Goal: Task Accomplishment & Management: Complete application form

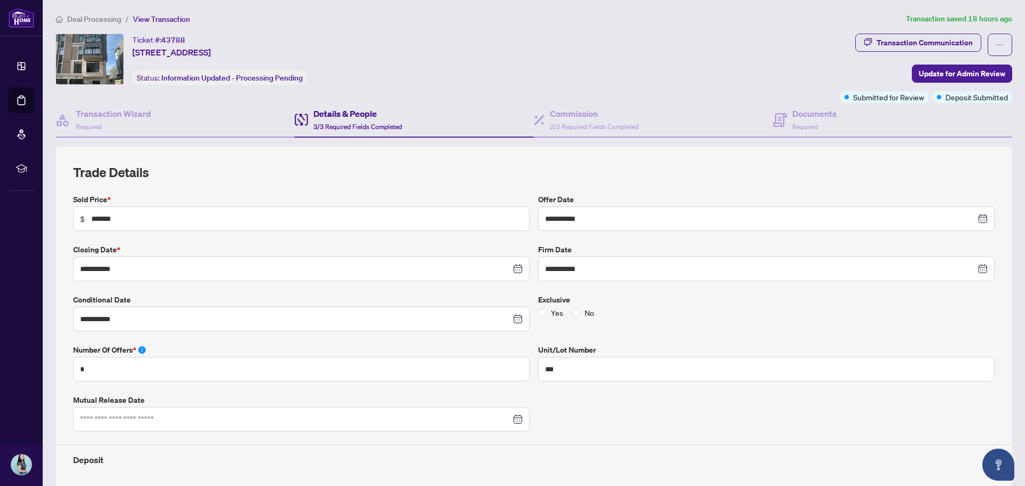
click at [89, 20] on span "Deal Processing" at bounding box center [94, 19] width 54 height 10
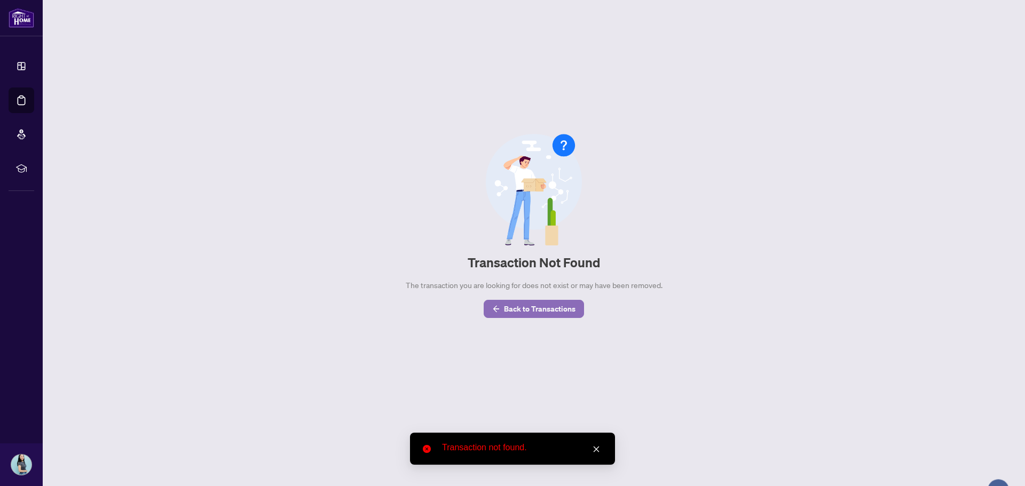
click at [525, 310] on span "Back to Transactions" at bounding box center [540, 309] width 72 height 17
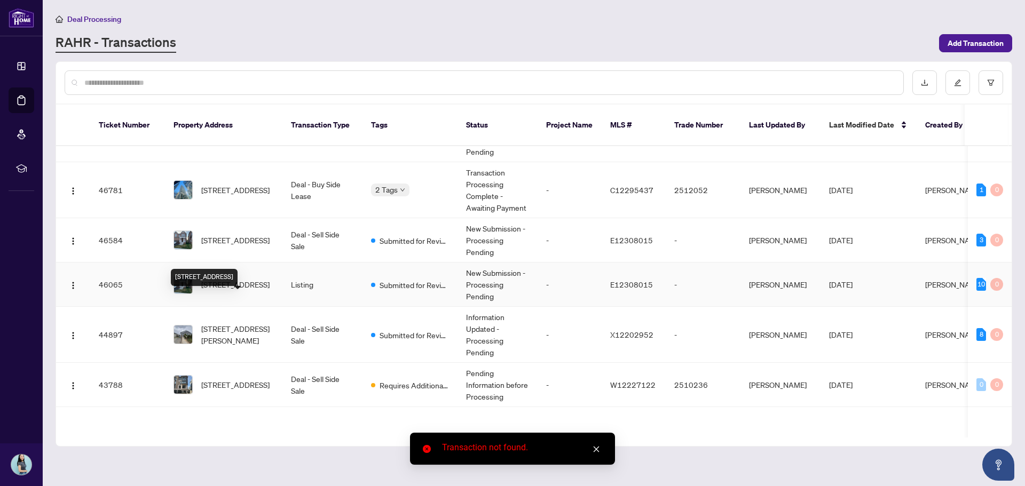
scroll to position [107, 0]
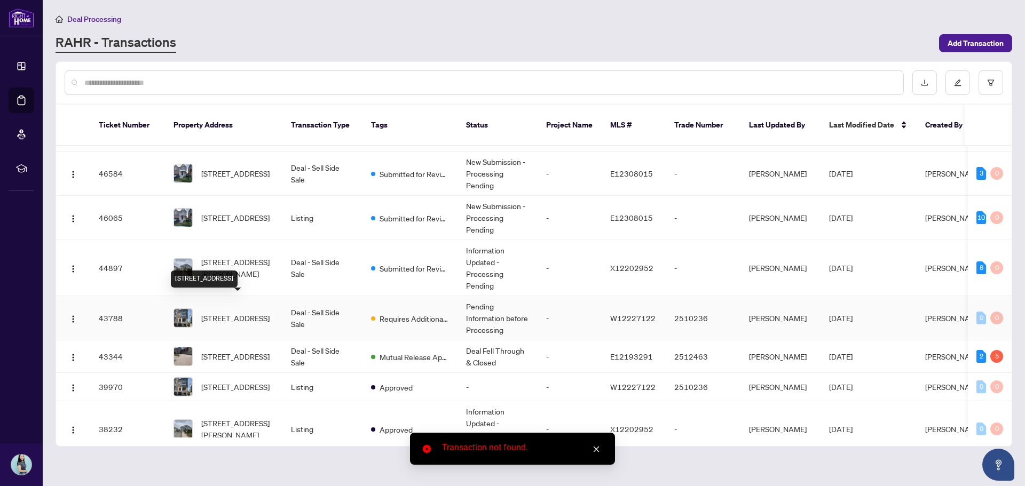
click at [262, 312] on span "[STREET_ADDRESS]" at bounding box center [235, 318] width 68 height 12
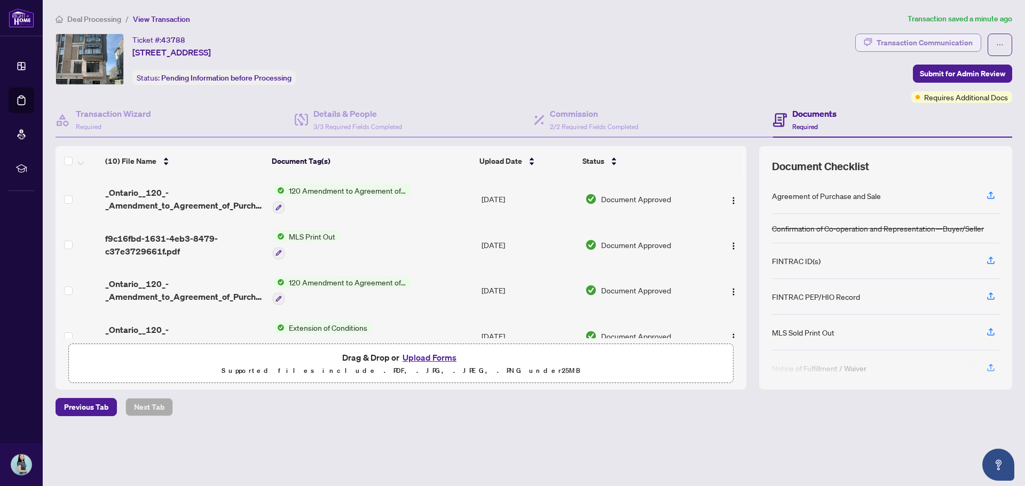
click at [921, 46] on div "Transaction Communication" at bounding box center [925, 42] width 96 height 17
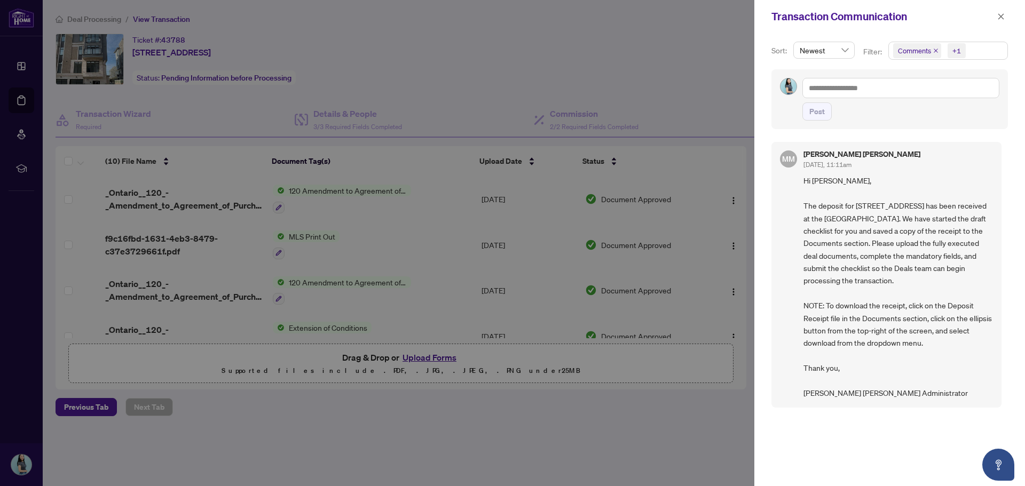
click at [663, 415] on div at bounding box center [512, 243] width 1025 height 486
click at [996, 20] on span at bounding box center [1001, 16] width 14 height 13
click at [996, 20] on button "button" at bounding box center [1001, 16] width 14 height 13
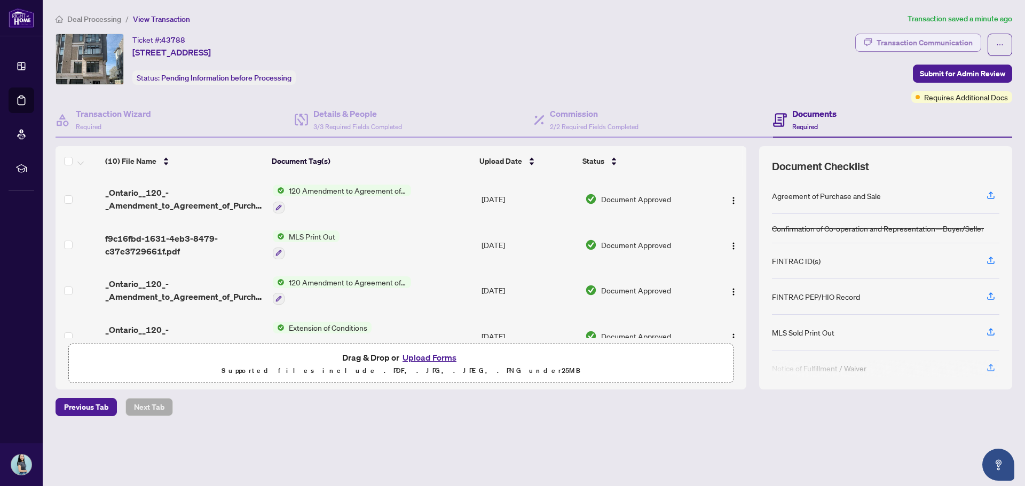
click at [940, 44] on div "Transaction Communication" at bounding box center [925, 42] width 96 height 17
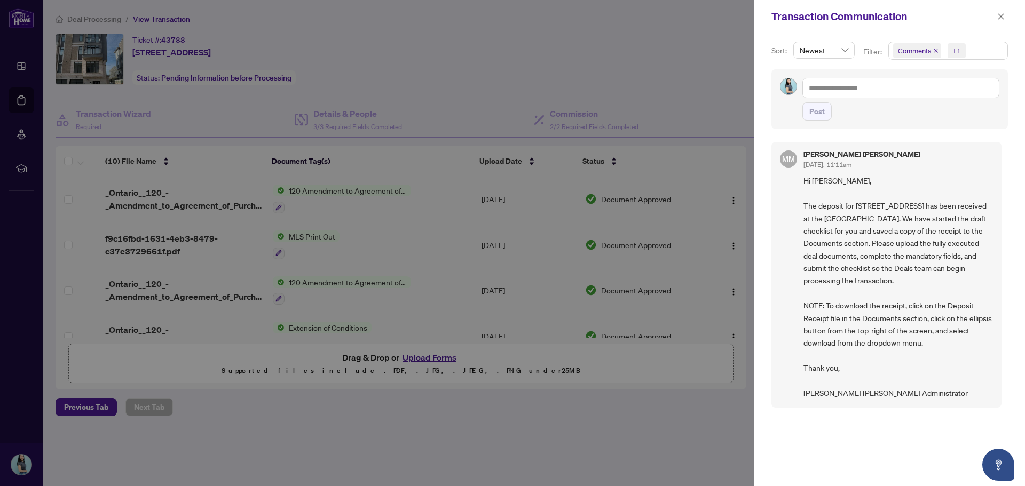
click at [936, 51] on icon "close" at bounding box center [935, 50] width 5 height 5
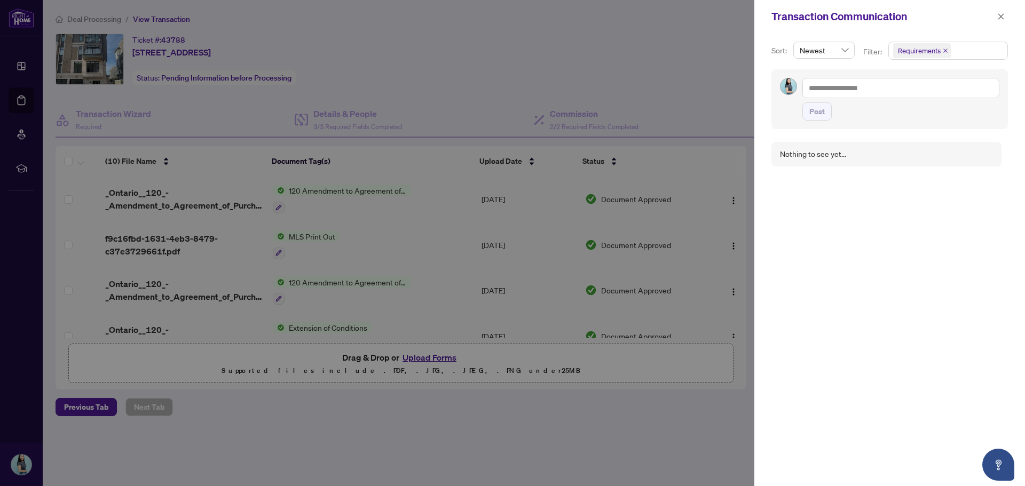
click at [943, 48] on icon "close" at bounding box center [945, 50] width 5 height 5
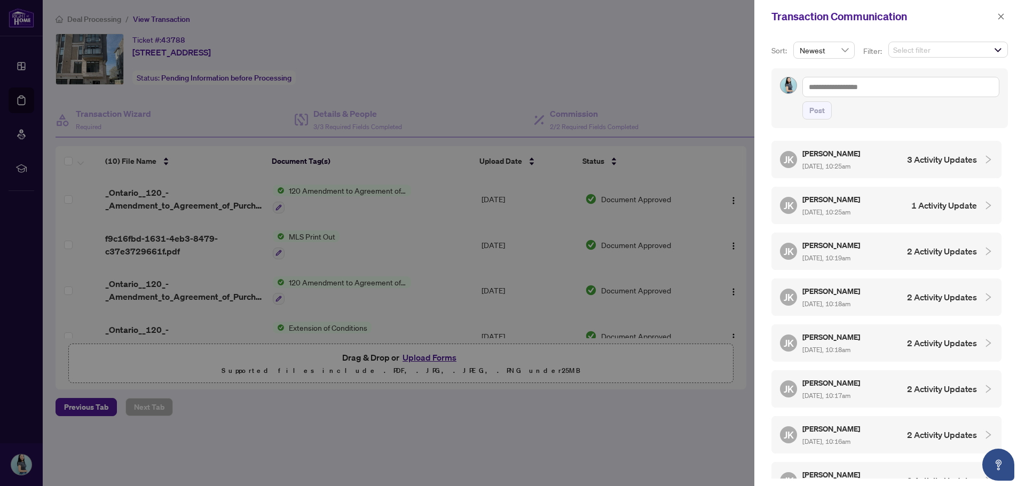
click at [931, 152] on div "JK Jaye Khosravi Aug/13/2025, 10:25am 3 Activity Updates" at bounding box center [878, 159] width 197 height 25
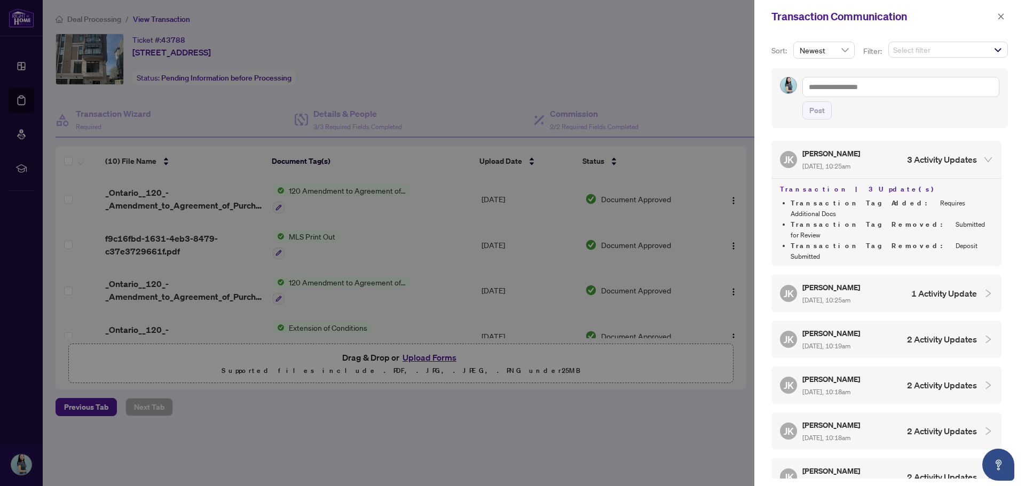
click at [616, 159] on div at bounding box center [512, 243] width 1025 height 486
click at [1000, 23] on span "button" at bounding box center [1000, 16] width 7 height 17
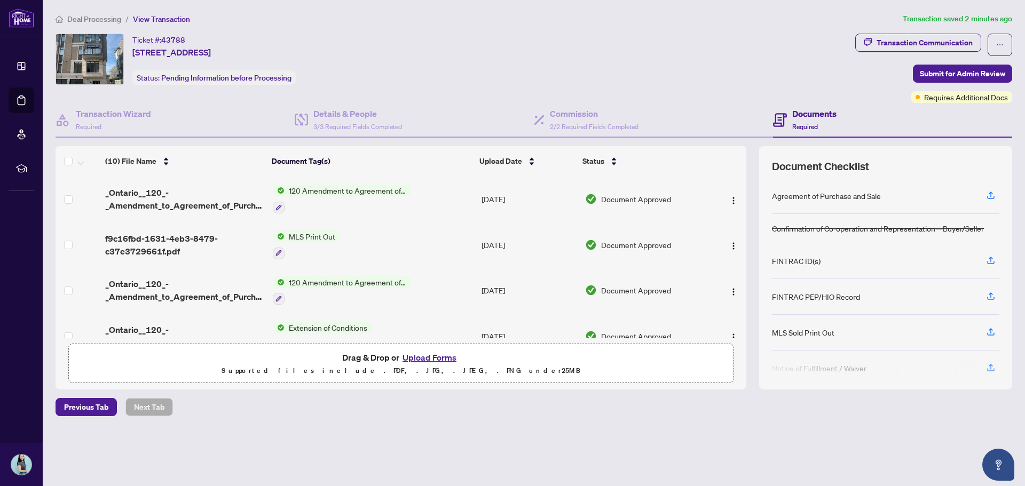
click at [803, 123] on span "Required" at bounding box center [805, 127] width 26 height 8
click at [585, 124] on span "2/2 Required Fields Completed" at bounding box center [594, 127] width 89 height 8
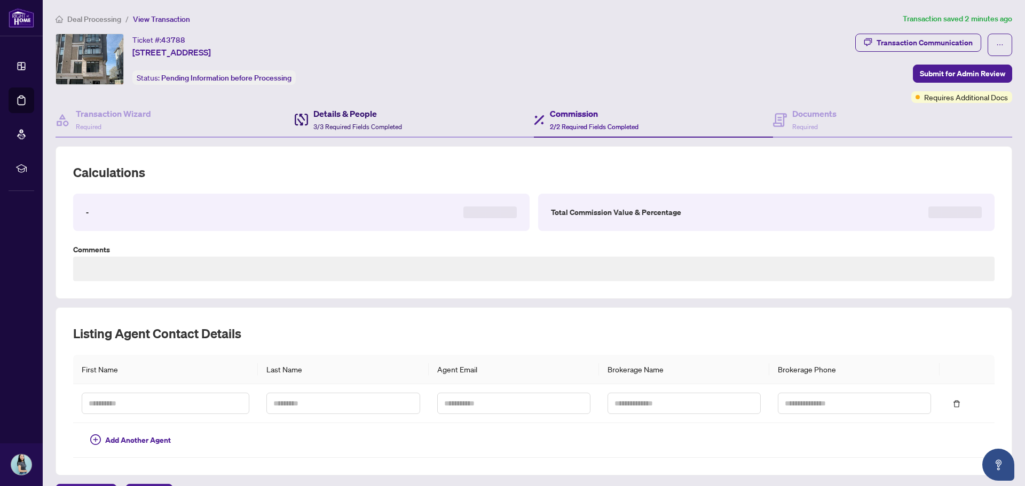
click at [352, 123] on span "3/3 Required Fields Completed" at bounding box center [357, 127] width 89 height 8
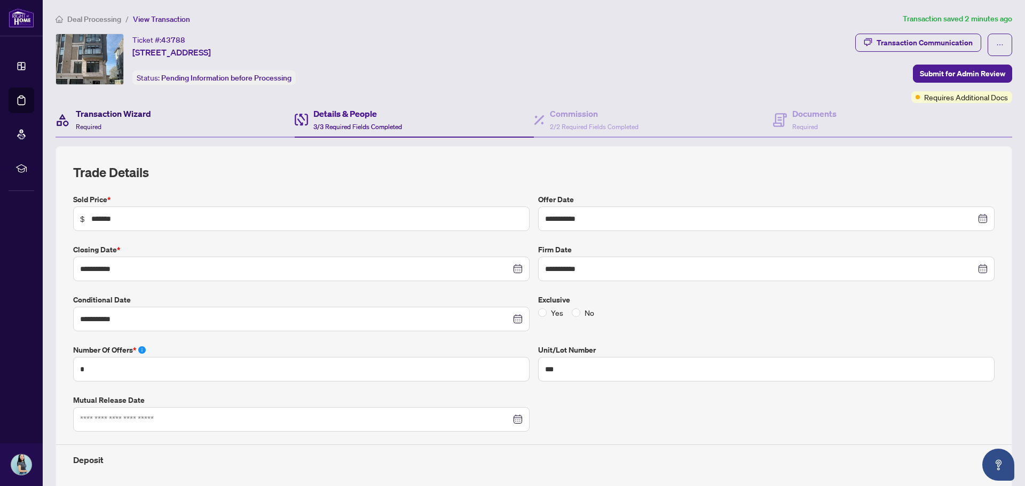
click at [128, 116] on h4 "Transaction Wizard" at bounding box center [113, 113] width 75 height 13
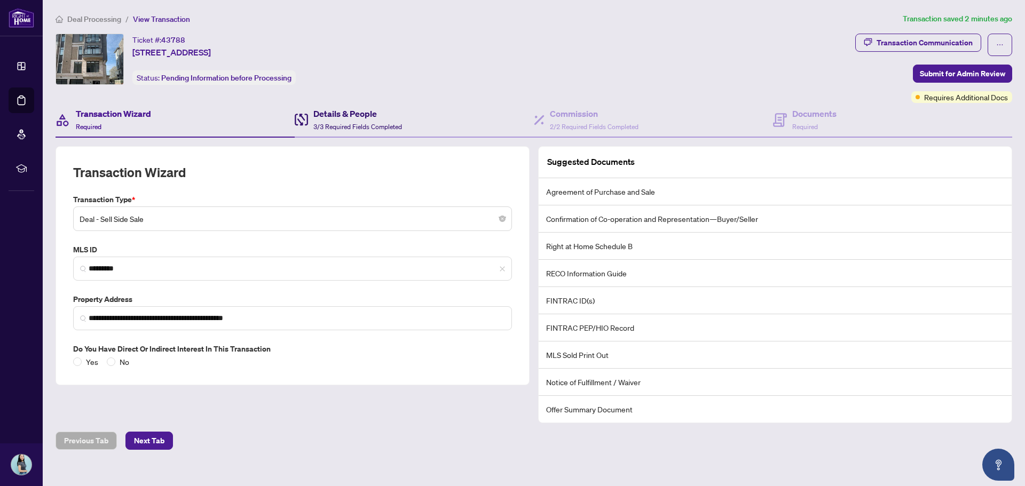
click at [356, 118] on h4 "Details & People" at bounding box center [357, 113] width 89 height 13
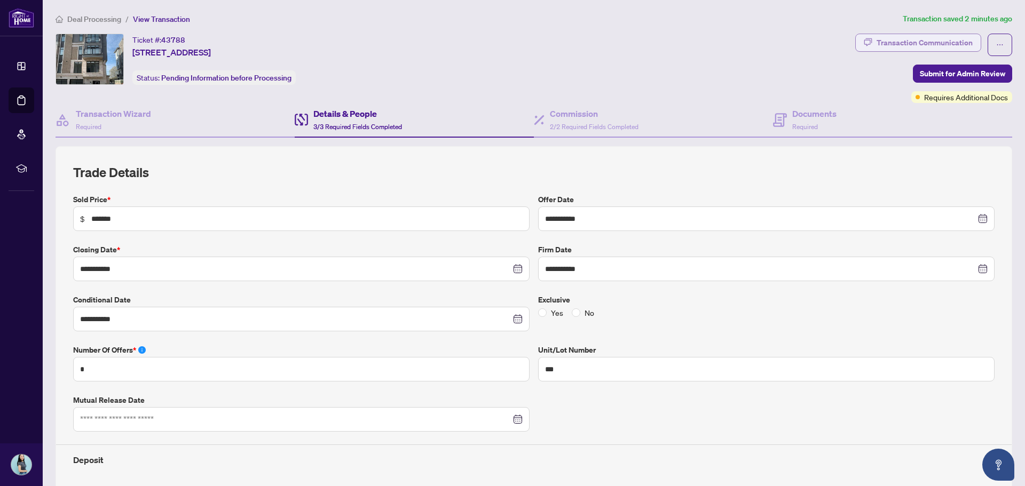
click at [938, 46] on div "Transaction Communication" at bounding box center [925, 42] width 96 height 17
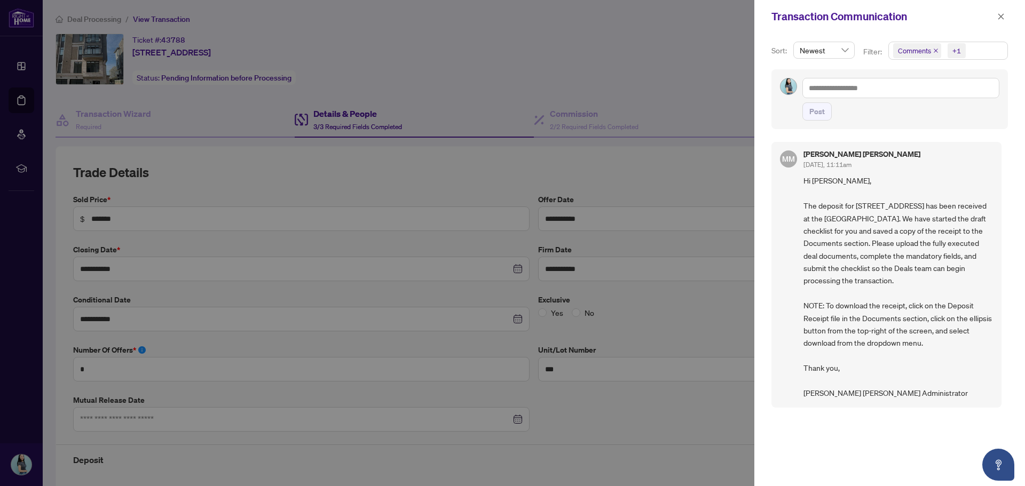
click at [936, 51] on icon "close" at bounding box center [935, 50] width 5 height 5
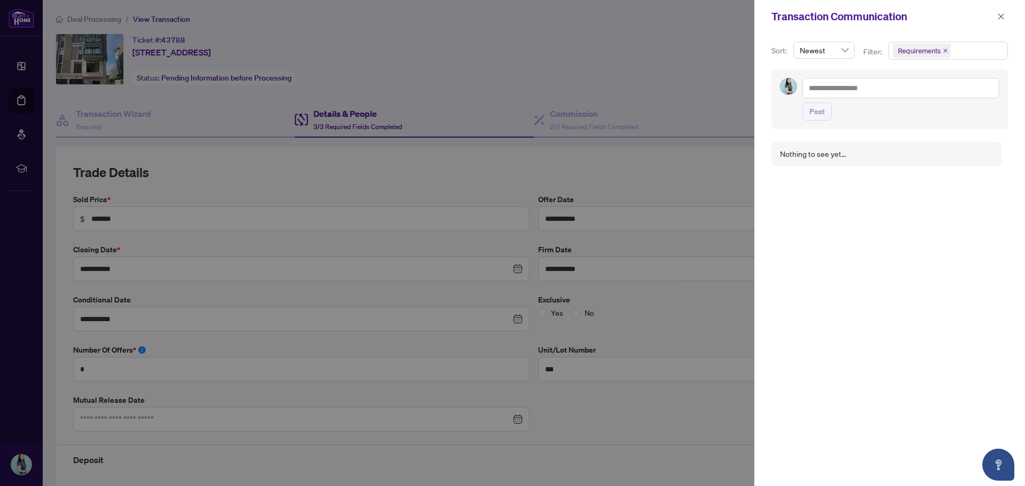
click at [944, 49] on icon "close" at bounding box center [946, 51] width 4 height 4
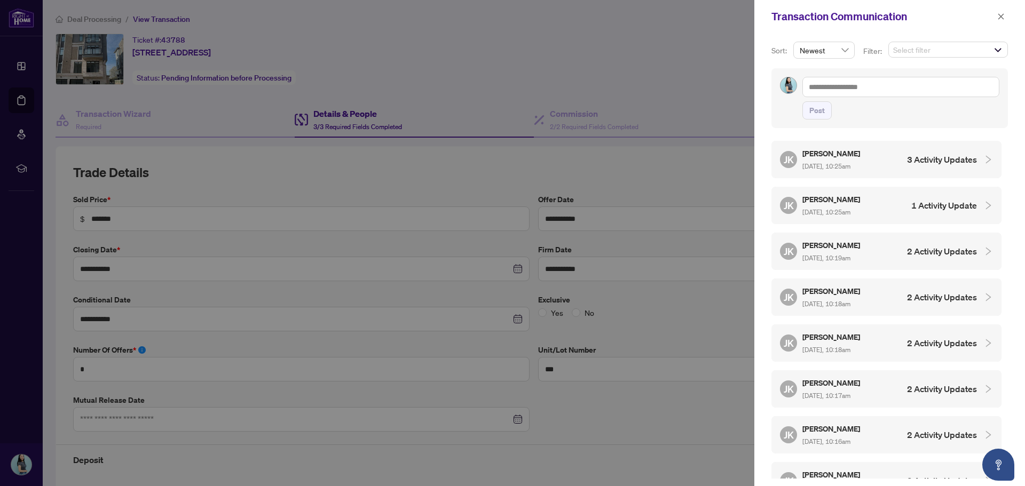
click at [873, 211] on div "JK Jaye Khosravi Aug/13/2025, 10:25am 1 Activity Update" at bounding box center [878, 205] width 197 height 25
click at [851, 163] on span "Aug/13/2025, 10:25am" at bounding box center [827, 166] width 48 height 8
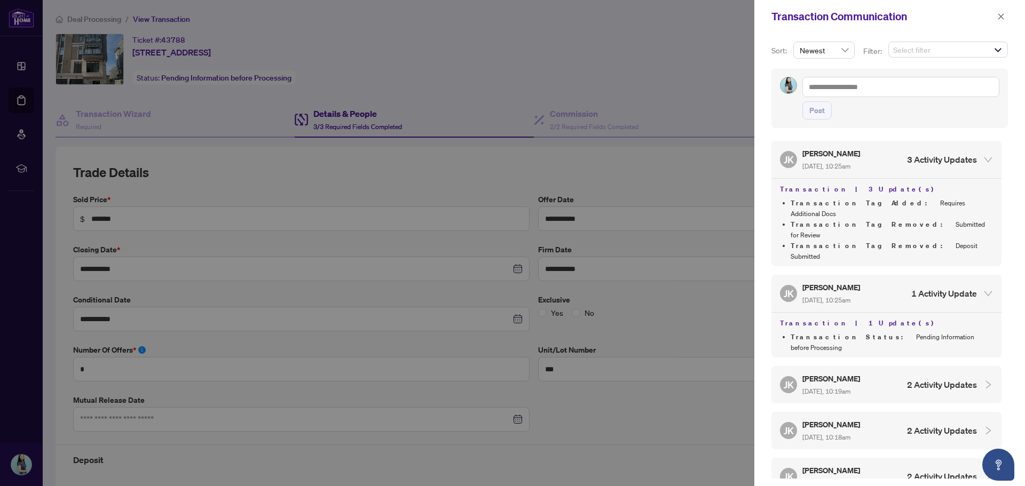
click at [883, 373] on div "JK Jaye Khosravi Aug/13/2025, 10:19am 2 Activity Updates" at bounding box center [878, 385] width 197 height 25
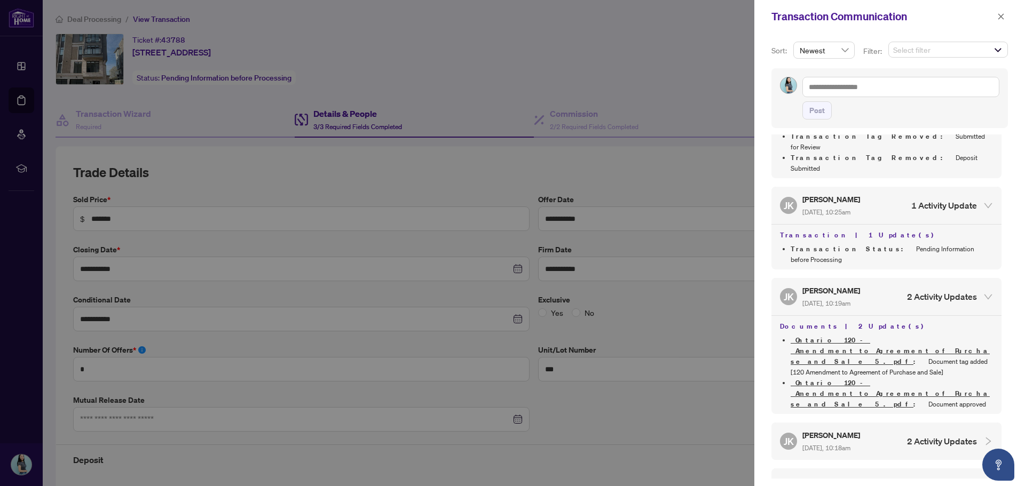
scroll to position [107, 0]
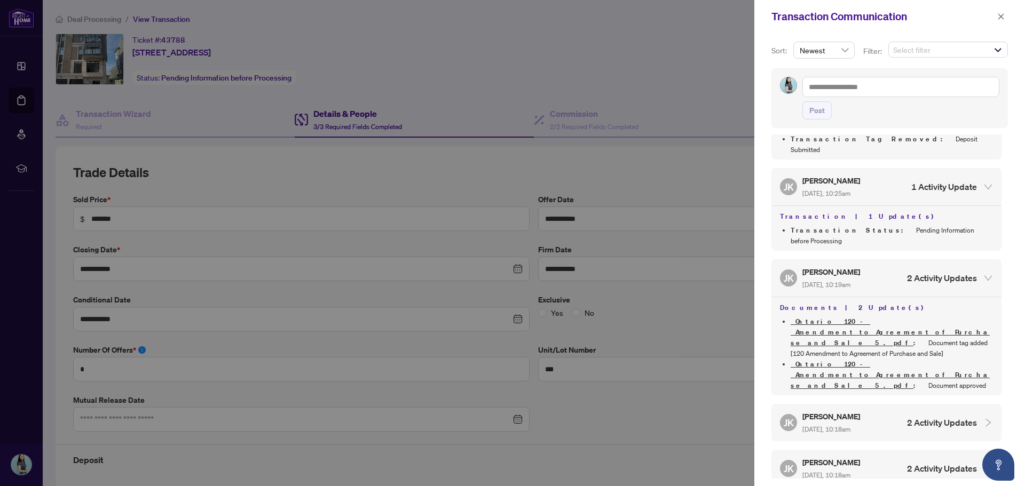
click at [862, 411] on h5 "[PERSON_NAME]" at bounding box center [832, 417] width 59 height 12
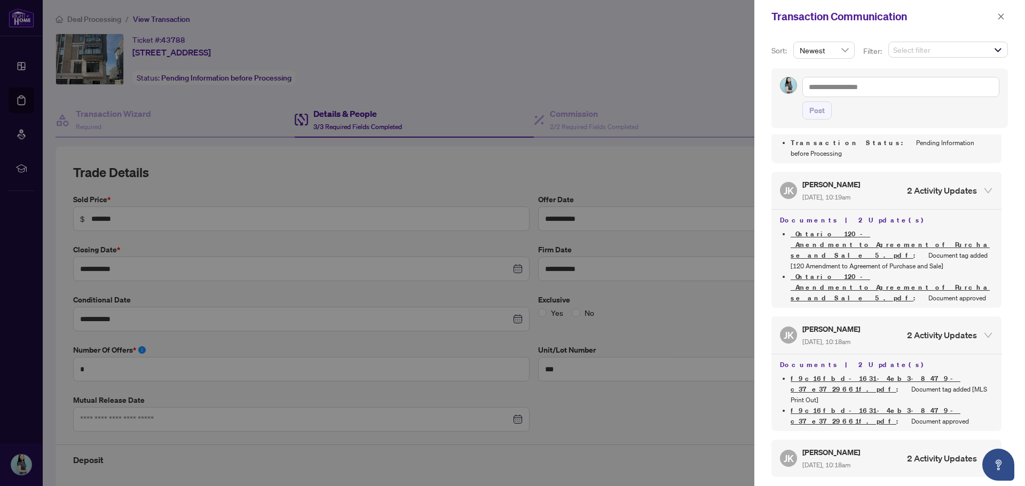
scroll to position [214, 0]
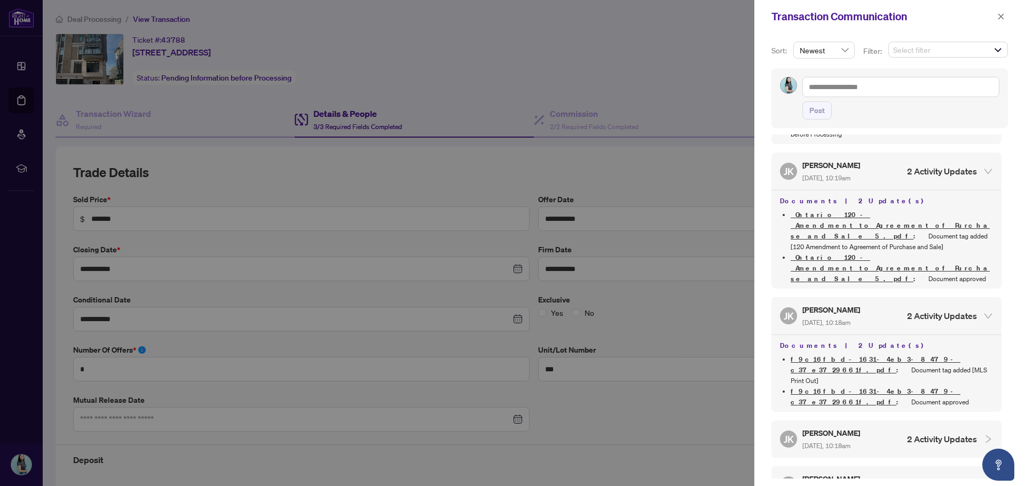
click at [862, 427] on h5 "[PERSON_NAME]" at bounding box center [832, 433] width 59 height 12
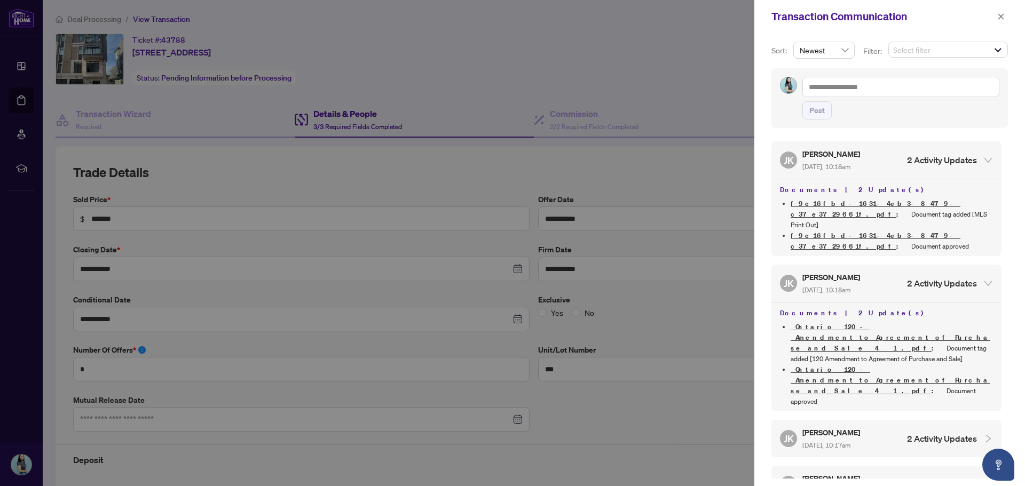
scroll to position [374, 0]
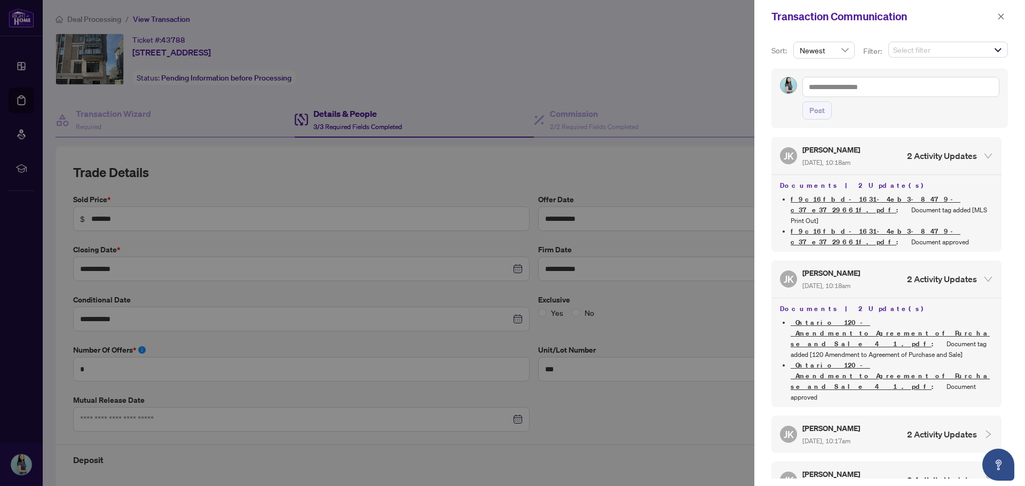
click at [851, 437] on span "Aug/13/2025, 10:17am" at bounding box center [827, 441] width 48 height 8
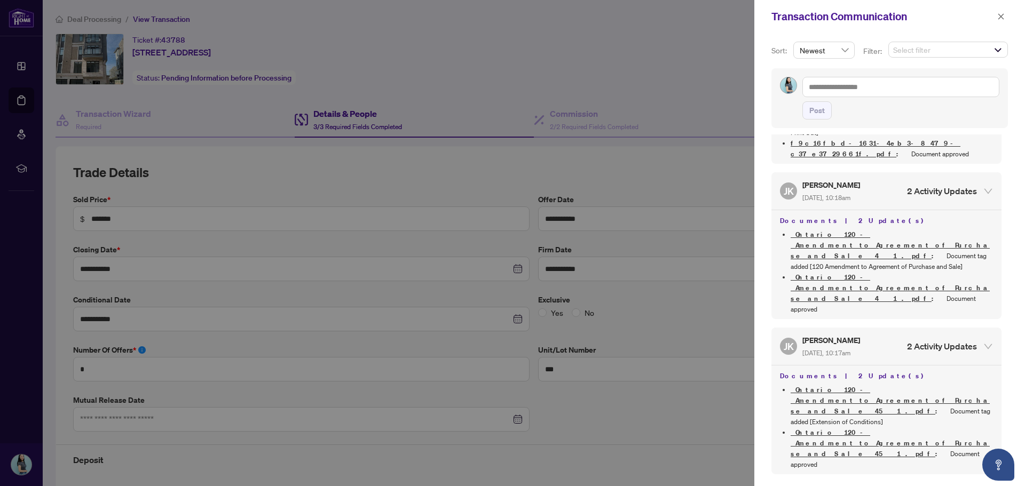
scroll to position [481, 0]
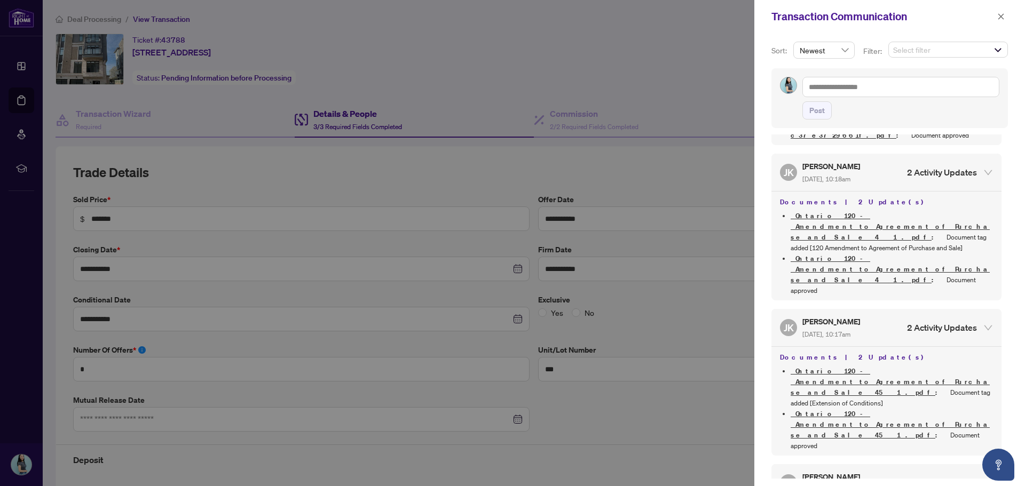
click at [876, 471] on div "JK Jaye Khosravi Aug/13/2025, 10:16am 2 Activity Updates" at bounding box center [878, 483] width 197 height 25
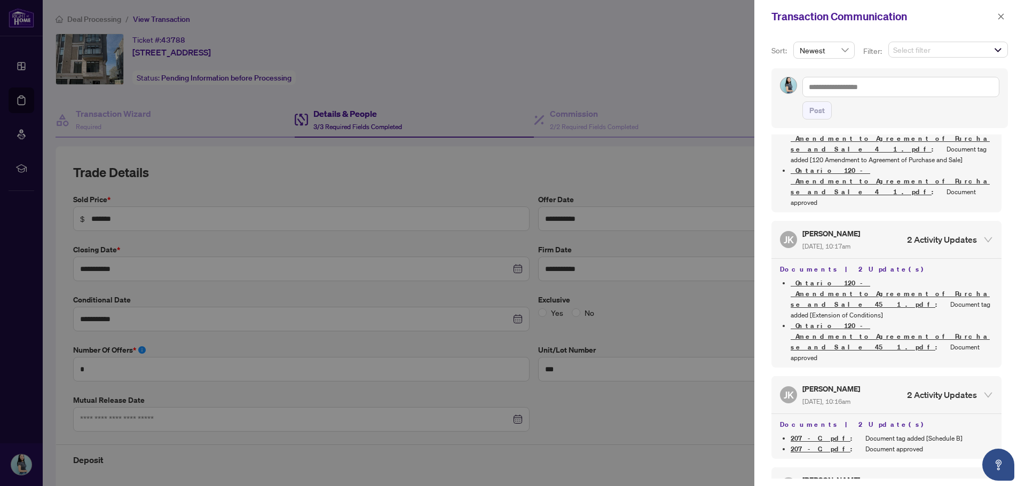
scroll to position [587, 0]
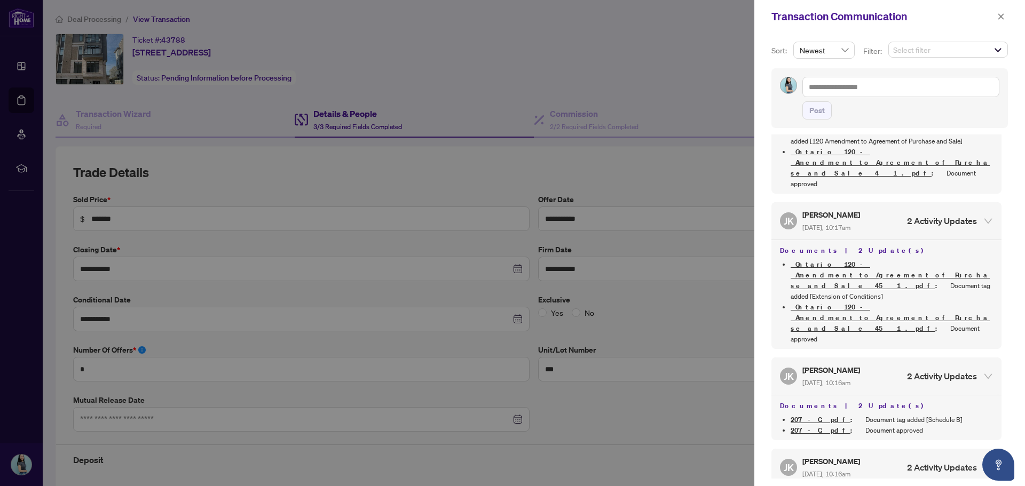
click at [882, 455] on div "JK Jaye Khosravi Aug/13/2025, 10:16am 2 Activity Updates" at bounding box center [878, 467] width 197 height 25
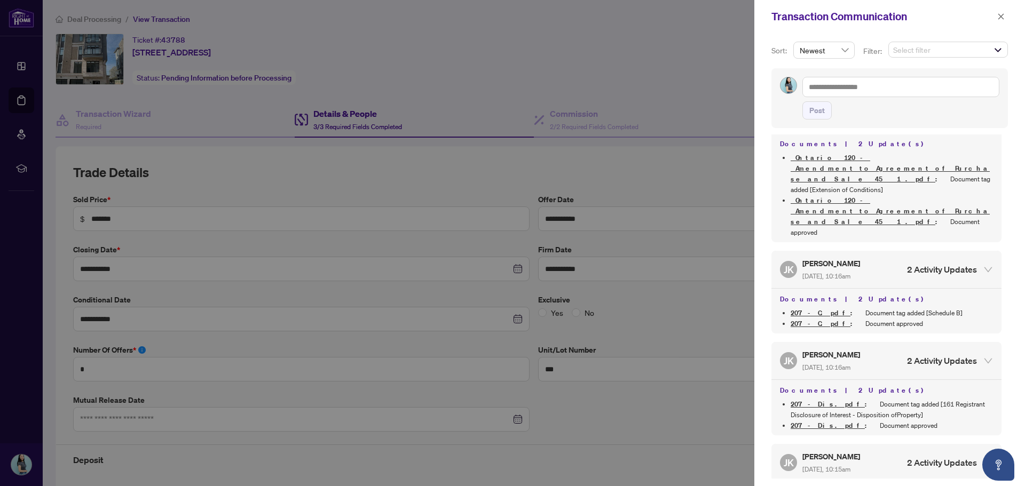
click at [883, 451] on div "JK Jaye Khosravi Aug/13/2025, 10:15am 2 Activity Updates" at bounding box center [878, 463] width 197 height 25
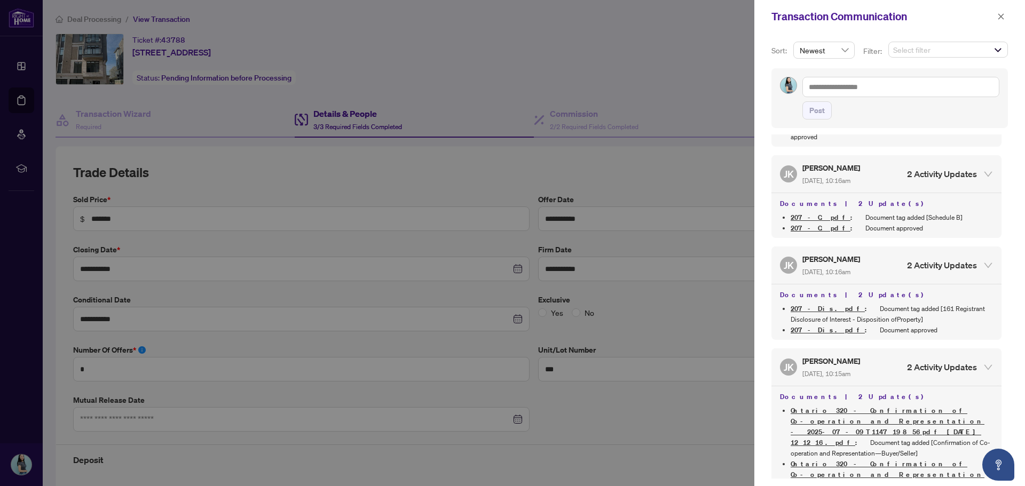
scroll to position [801, 0]
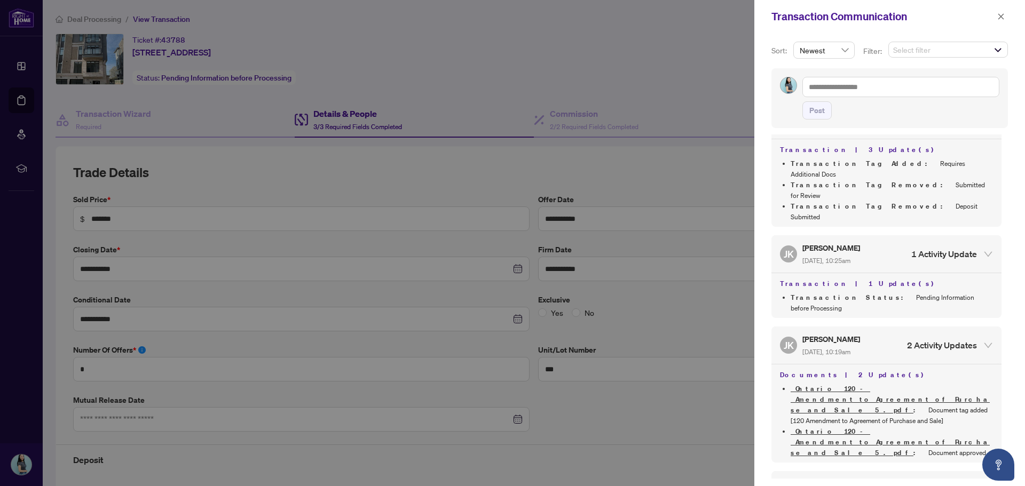
scroll to position [0, 0]
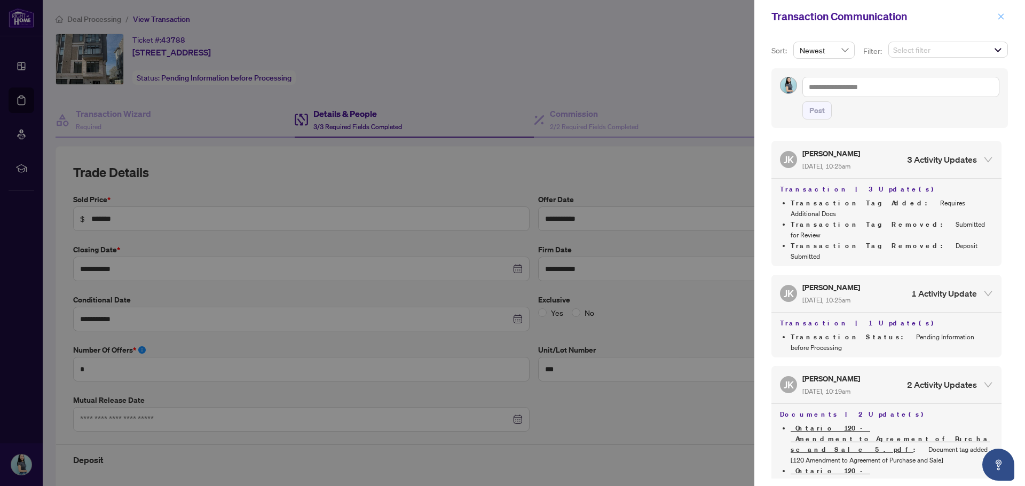
click at [1001, 21] on span "button" at bounding box center [1000, 16] width 7 height 17
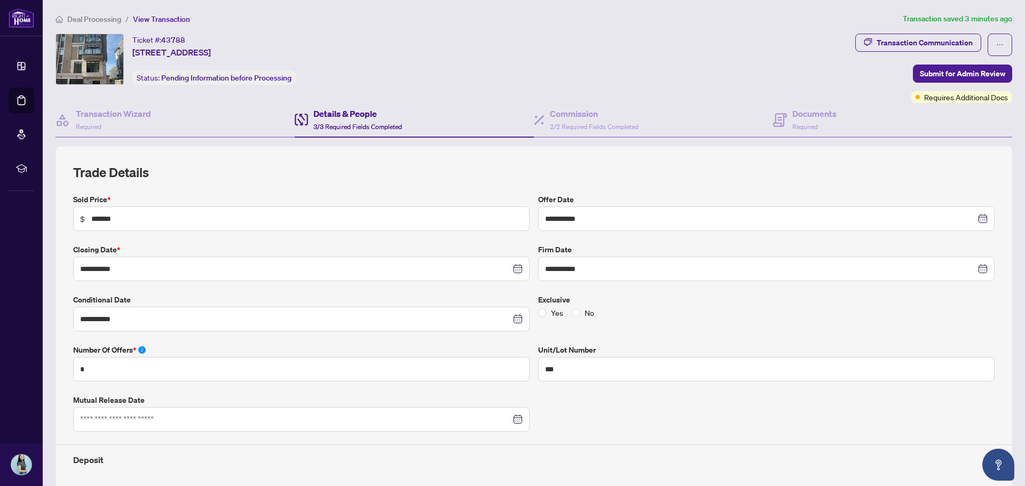
click at [112, 21] on span "Deal Processing" at bounding box center [94, 19] width 54 height 10
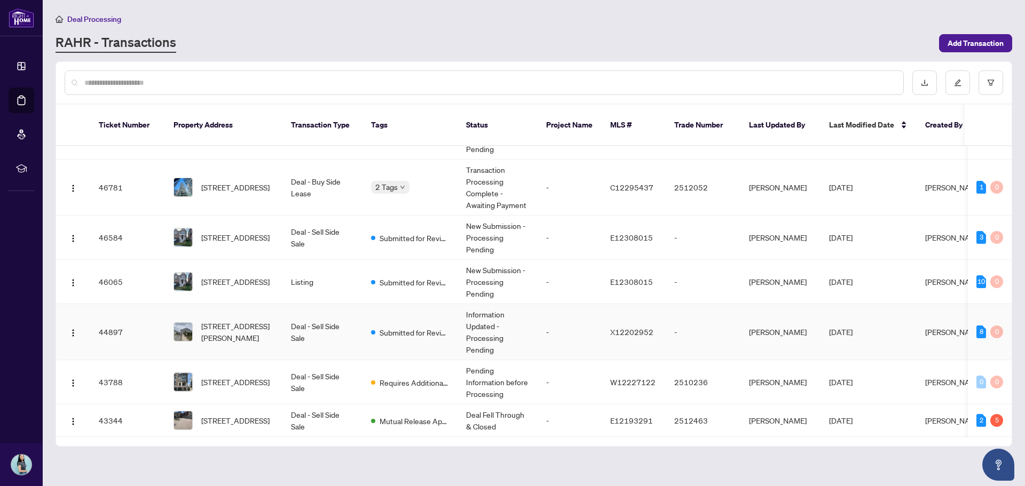
scroll to position [107, 0]
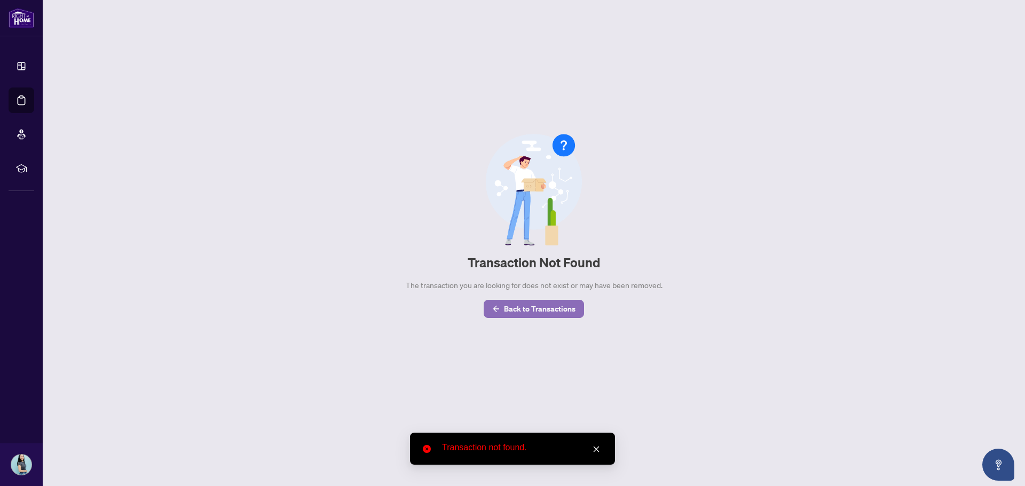
click at [524, 303] on span "Back to Transactions" at bounding box center [540, 309] width 72 height 17
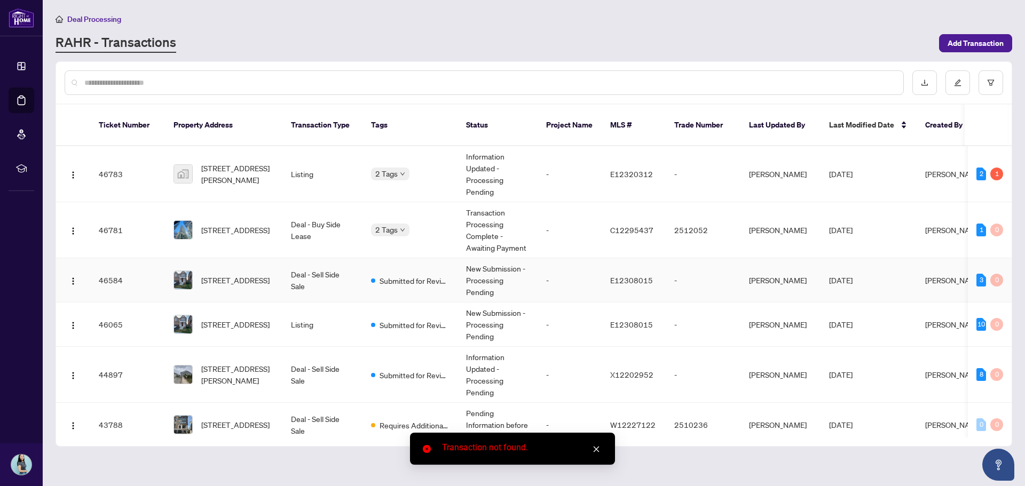
scroll to position [53, 0]
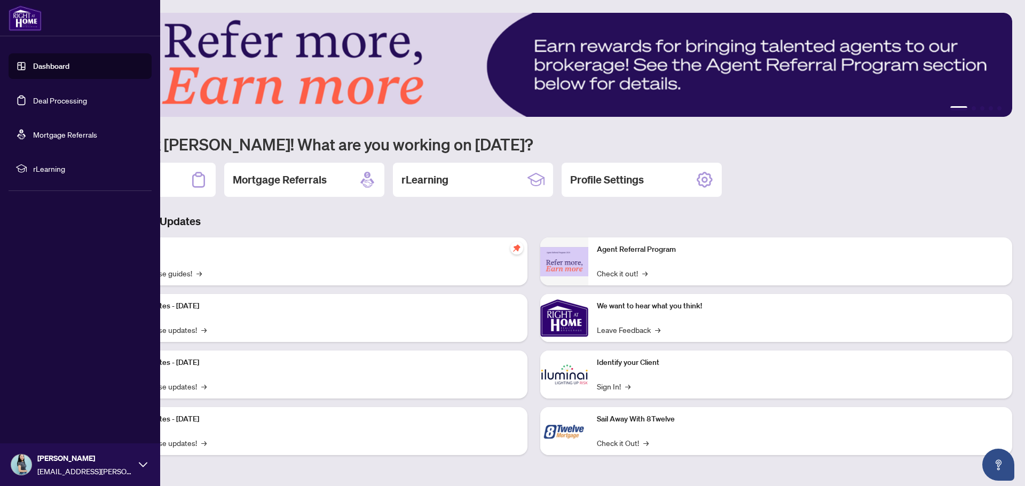
click at [41, 101] on link "Deal Processing" at bounding box center [60, 101] width 54 height 10
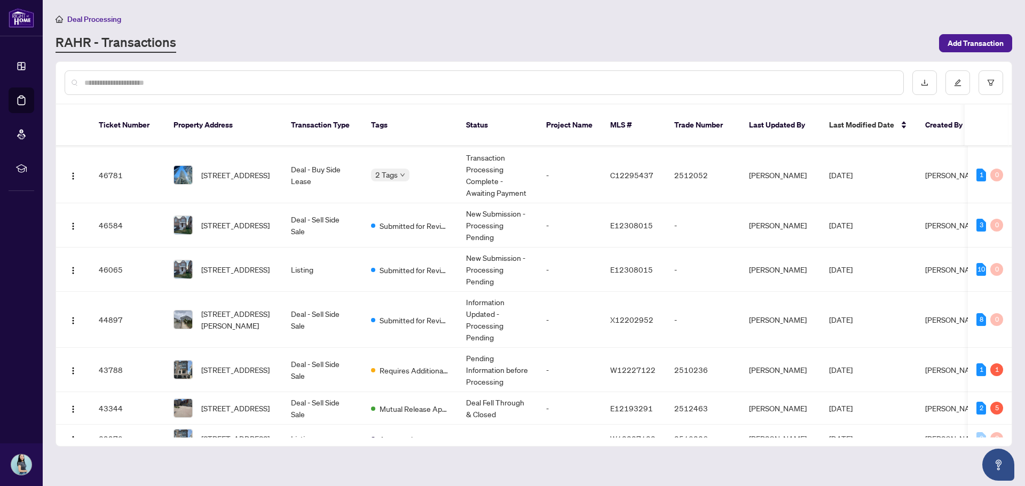
scroll to position [107, 0]
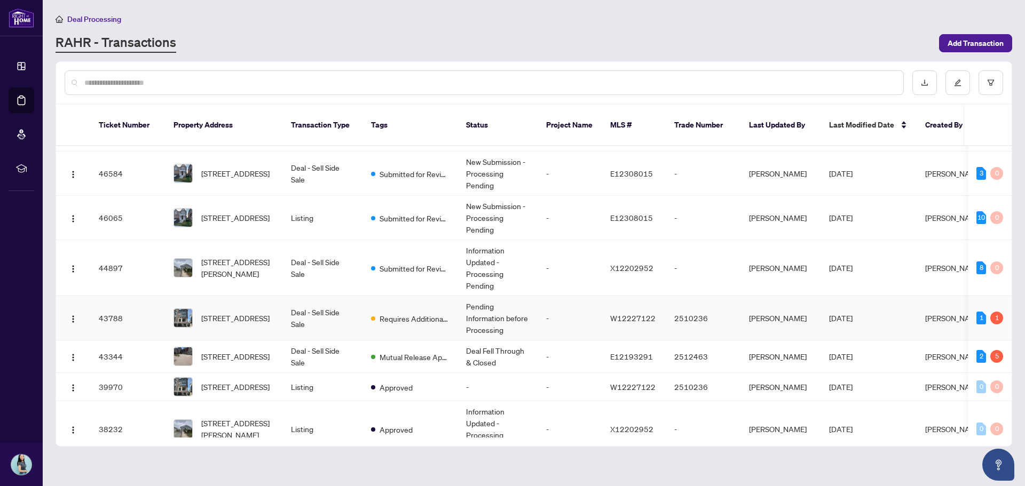
click at [274, 309] on td "[STREET_ADDRESS]" at bounding box center [223, 318] width 117 height 44
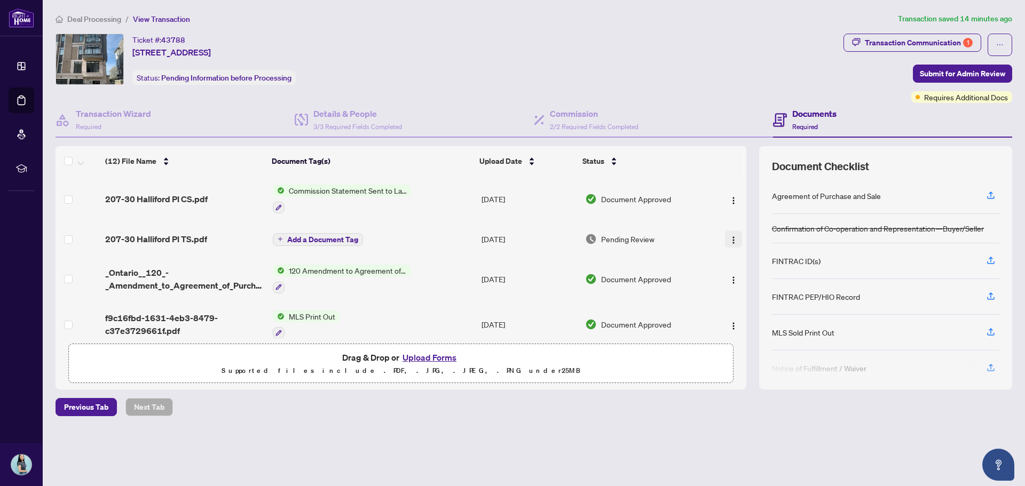
click at [736, 241] on button "button" at bounding box center [733, 239] width 17 height 17
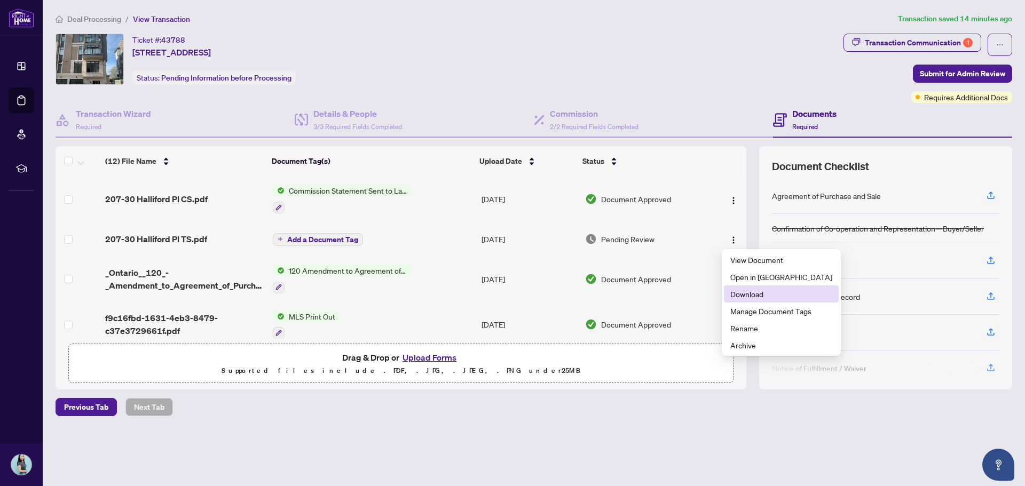
click at [740, 294] on span "Download" at bounding box center [781, 294] width 102 height 12
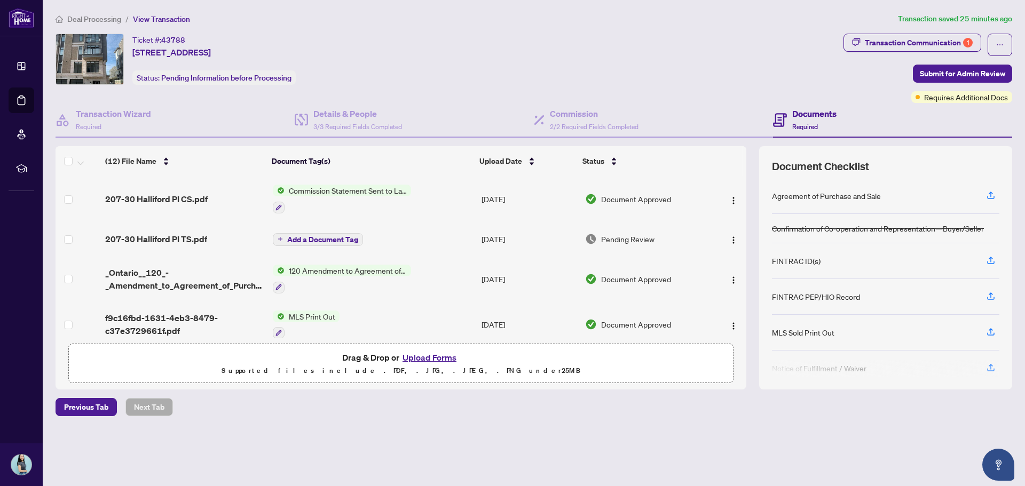
click at [421, 359] on button "Upload Forms" at bounding box center [429, 358] width 60 height 14
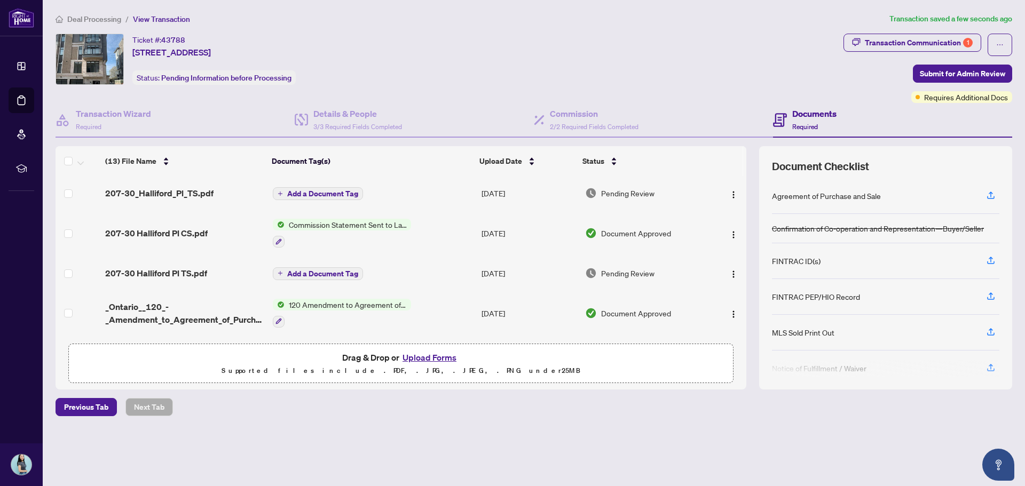
click at [209, 193] on span "207-30_Halliford_Pl_TS.pdf" at bounding box center [159, 193] width 108 height 13
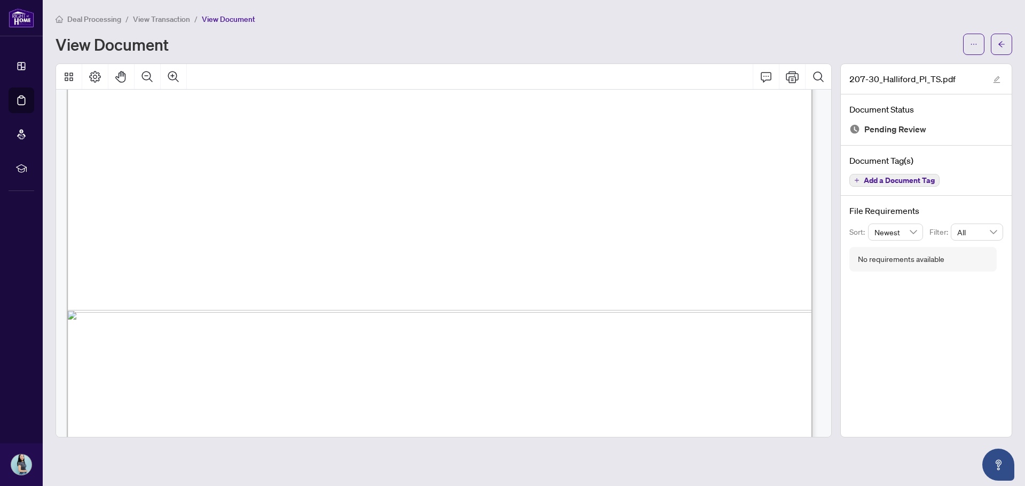
scroll to position [694, 0]
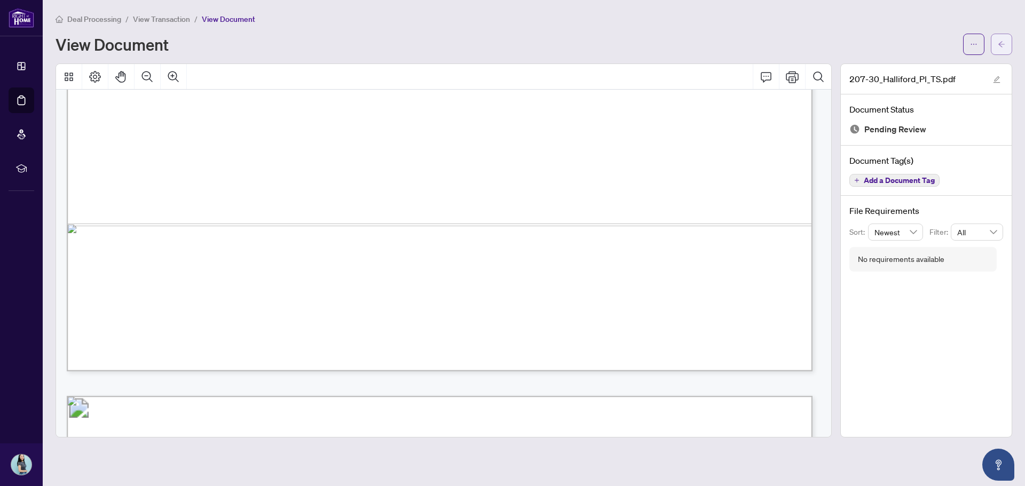
click at [1004, 38] on span "button" at bounding box center [1001, 44] width 7 height 17
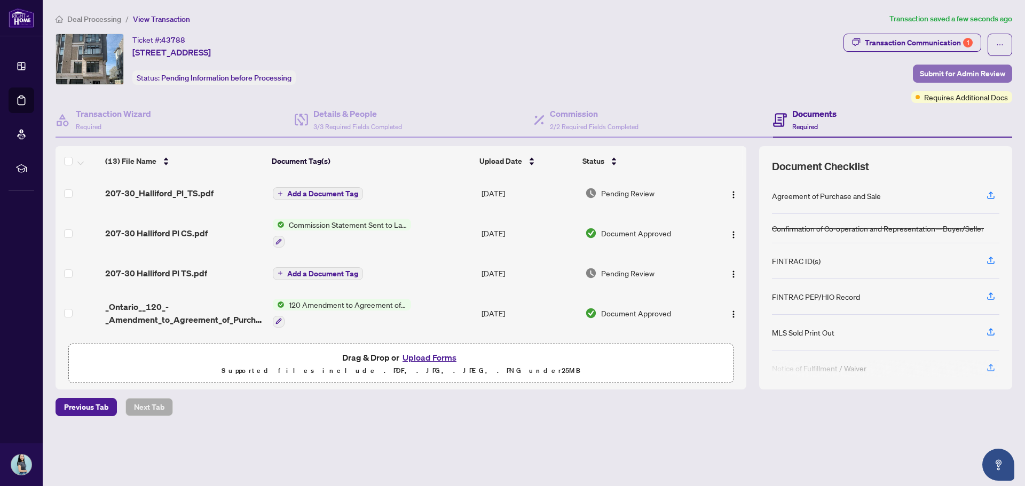
click at [943, 73] on span "Submit for Admin Review" at bounding box center [962, 73] width 85 height 17
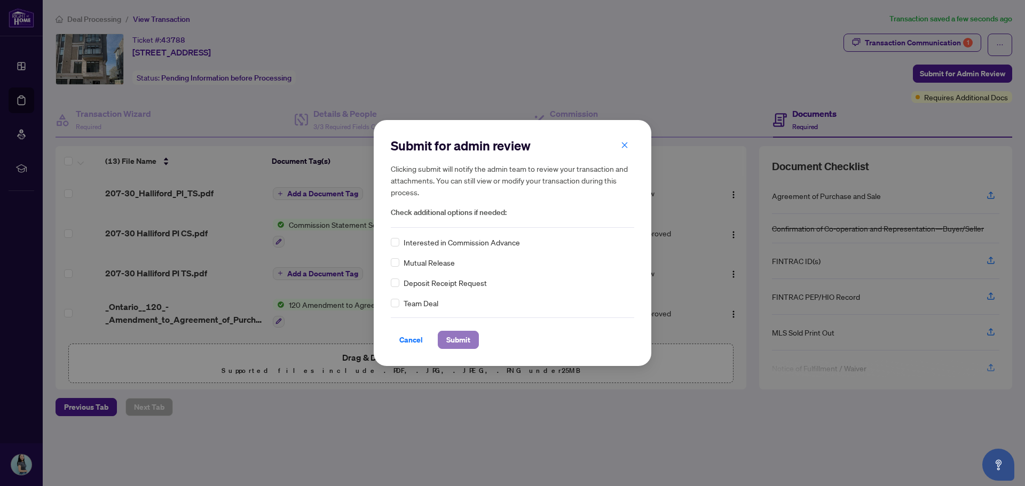
click at [449, 340] on span "Submit" at bounding box center [458, 340] width 24 height 17
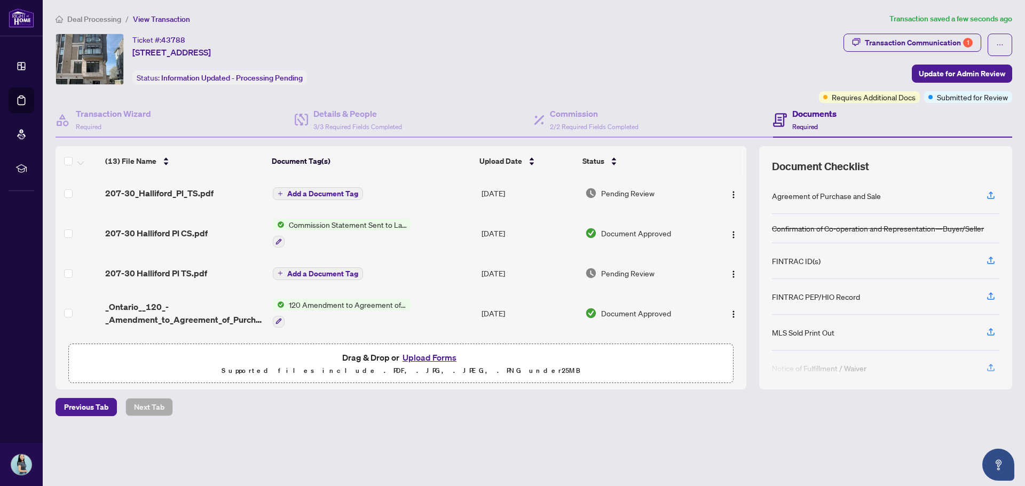
click at [932, 43] on body "Dashboard Deal Processing Mortgage Referrals rLearning [PERSON_NAME] [PERSON_NA…" at bounding box center [512, 243] width 1025 height 486
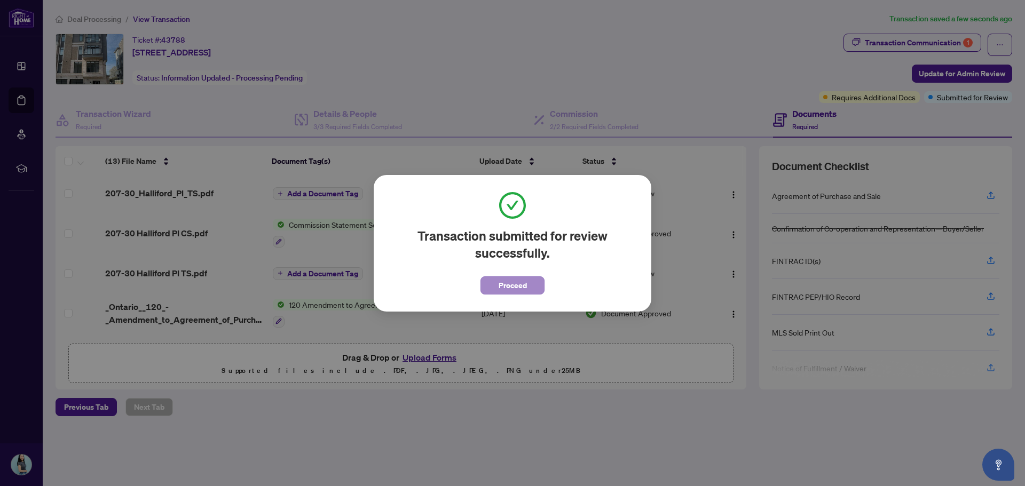
click at [519, 295] on div "Transaction submitted for review successfully. Proceed Cancel OK" at bounding box center [513, 243] width 278 height 137
click at [520, 282] on span "Proceed" at bounding box center [513, 285] width 28 height 17
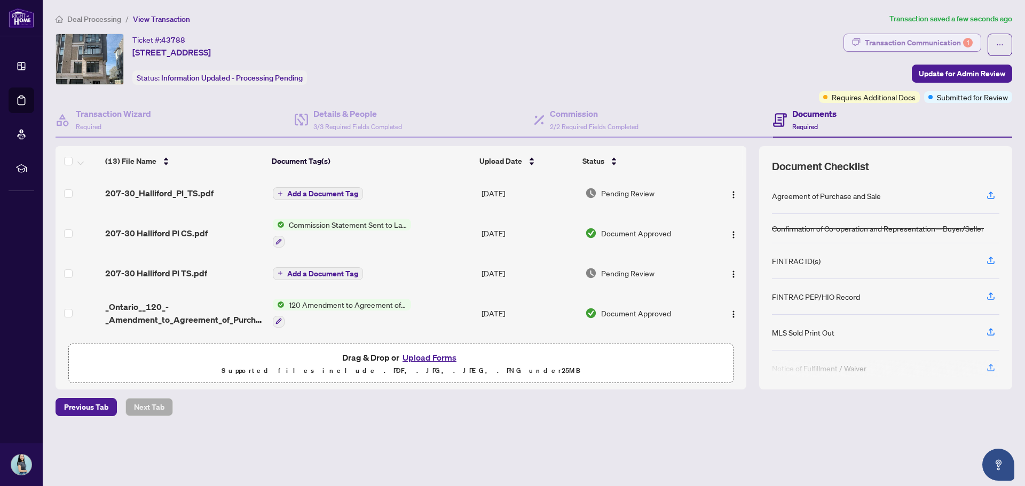
click at [948, 46] on div "Transaction Communication 1" at bounding box center [919, 42] width 108 height 17
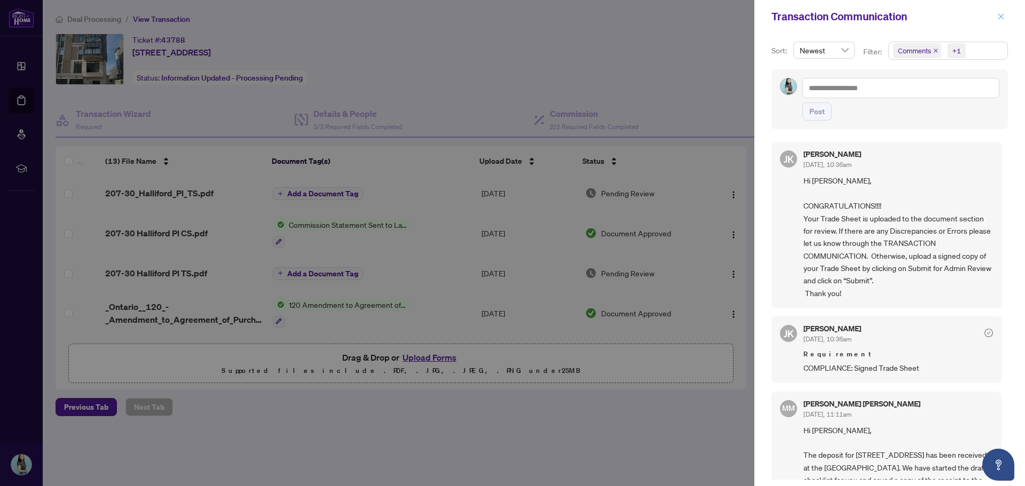
click at [996, 18] on button "button" at bounding box center [1001, 16] width 14 height 13
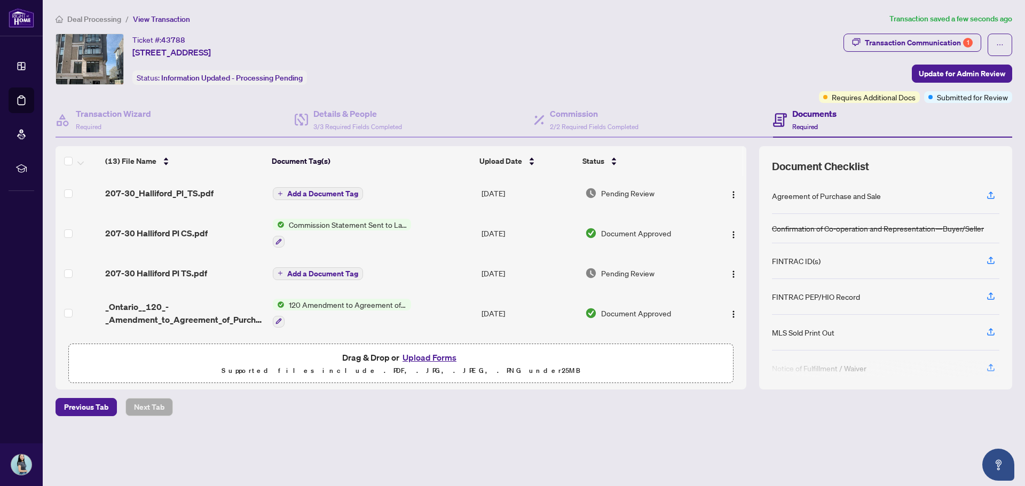
click at [189, 191] on span "207-30_Halliford_Pl_TS.pdf" at bounding box center [159, 193] width 108 height 13
